Goal: Information Seeking & Learning: Learn about a topic

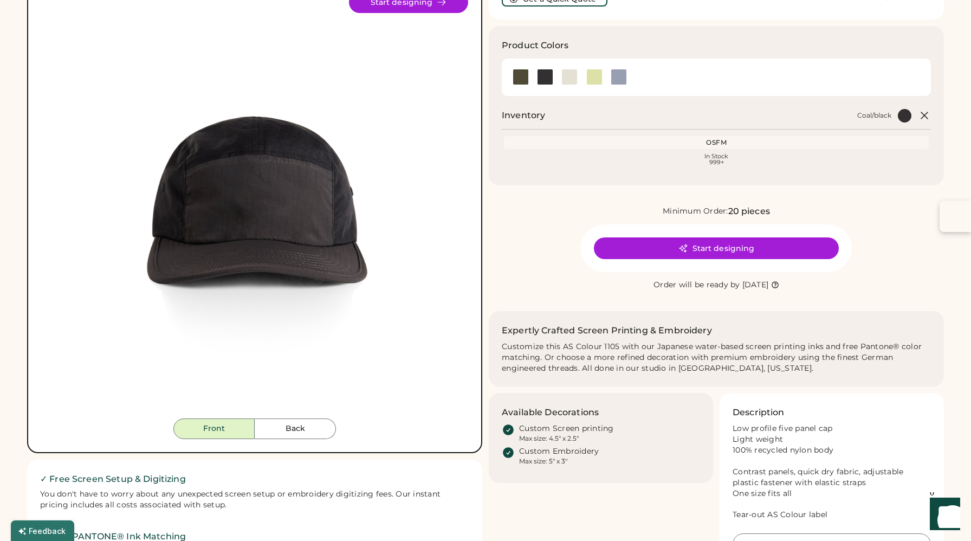
scroll to position [85, 0]
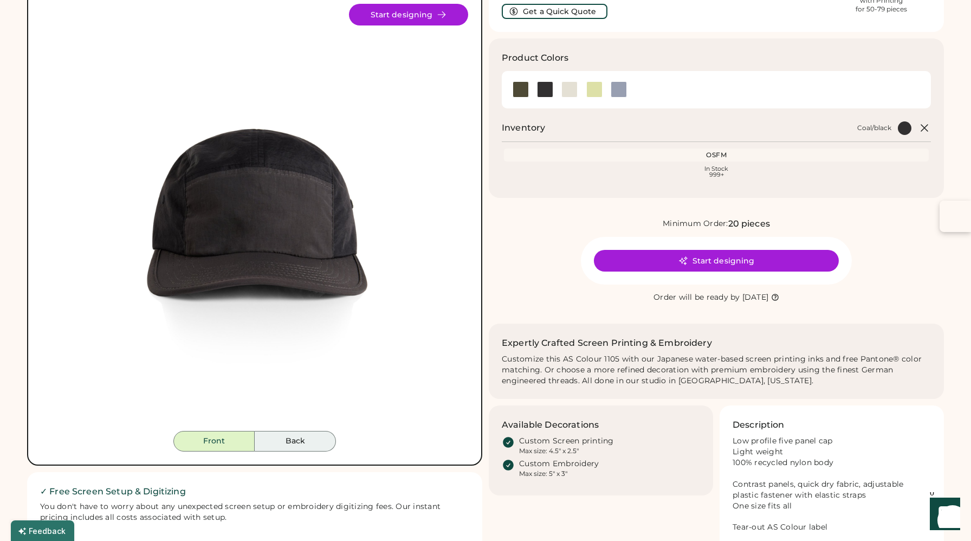
click at [288, 442] on button "Back" at bounding box center [295, 441] width 81 height 21
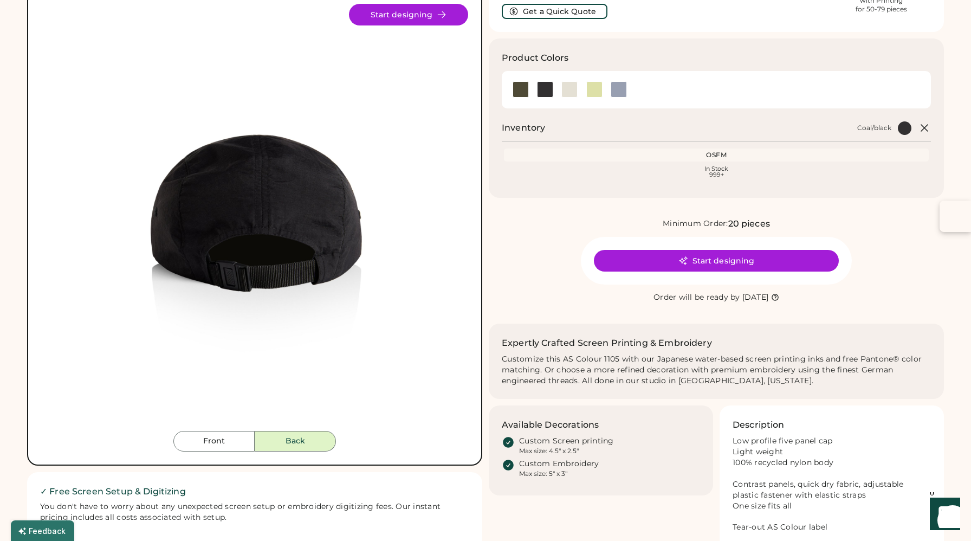
click at [566, 86] on div at bounding box center [569, 89] width 16 height 16
click at [566, 81] on div at bounding box center [569, 89] width 16 height 16
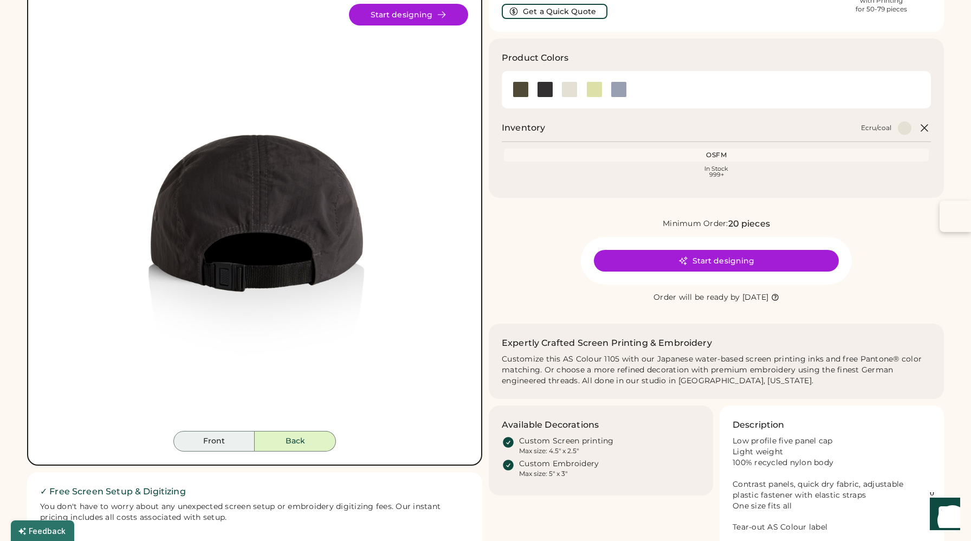
click at [223, 444] on button "Front" at bounding box center [213, 441] width 81 height 21
click at [286, 441] on button "Back" at bounding box center [295, 441] width 81 height 21
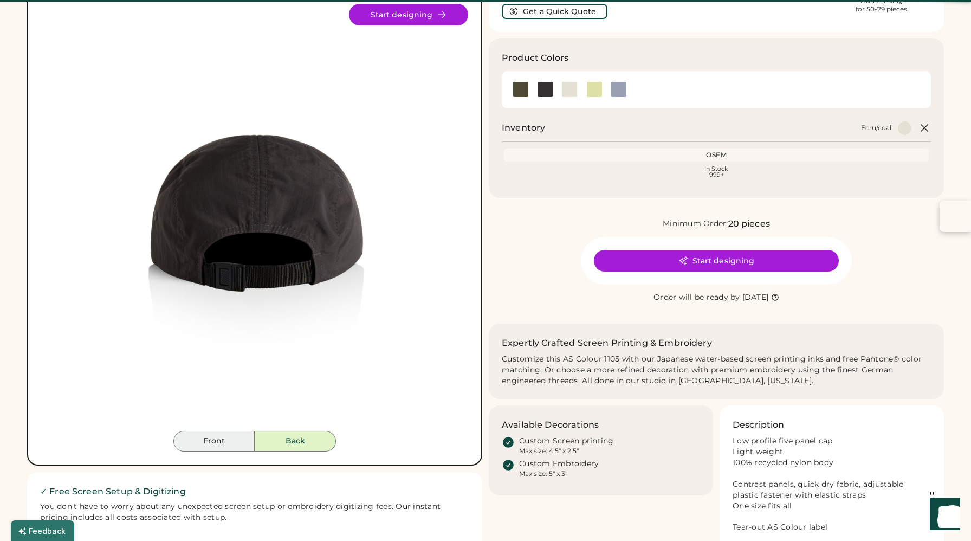
click at [237, 441] on button "Front" at bounding box center [213, 441] width 81 height 21
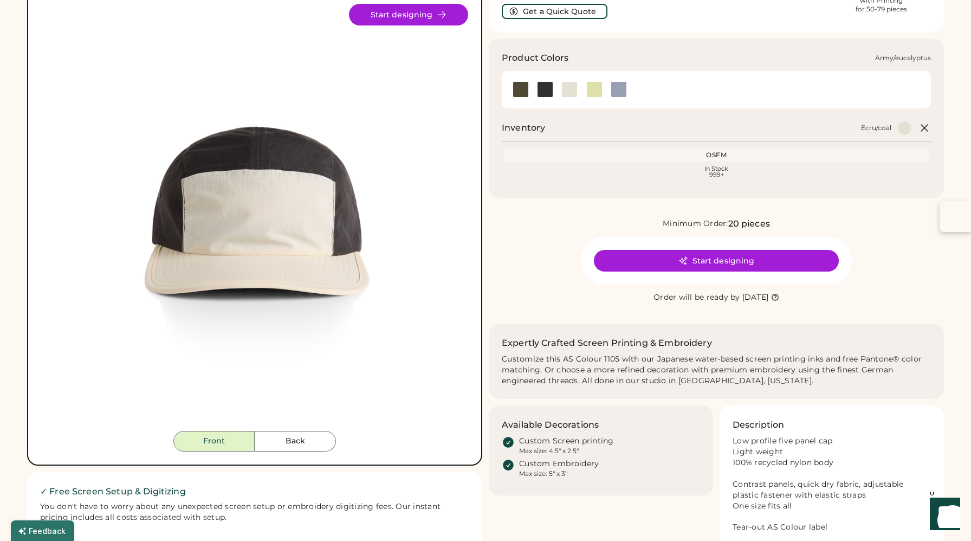
click at [521, 82] on div at bounding box center [520, 89] width 16 height 16
